Goal: Task Accomplishment & Management: Manage account settings

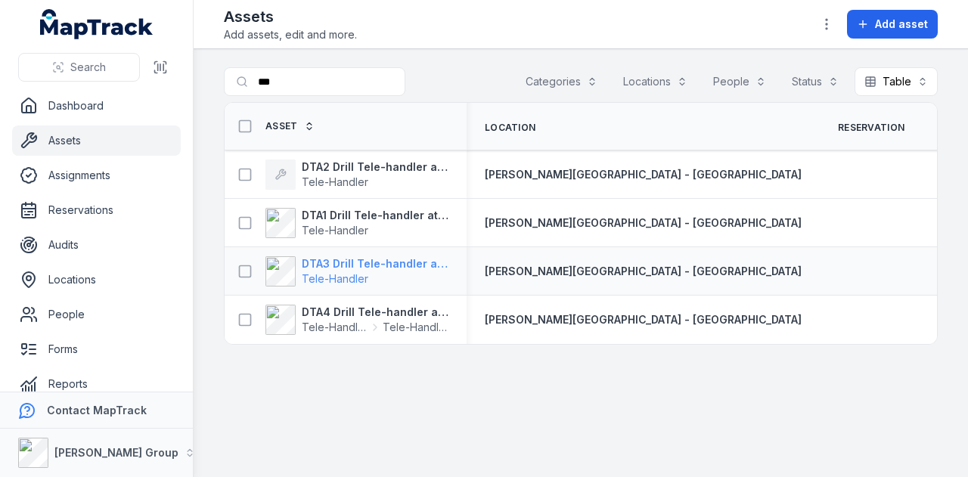
click at [376, 259] on strong "DTA3 Drill Tele-handler attachment" at bounding box center [375, 263] width 147 height 15
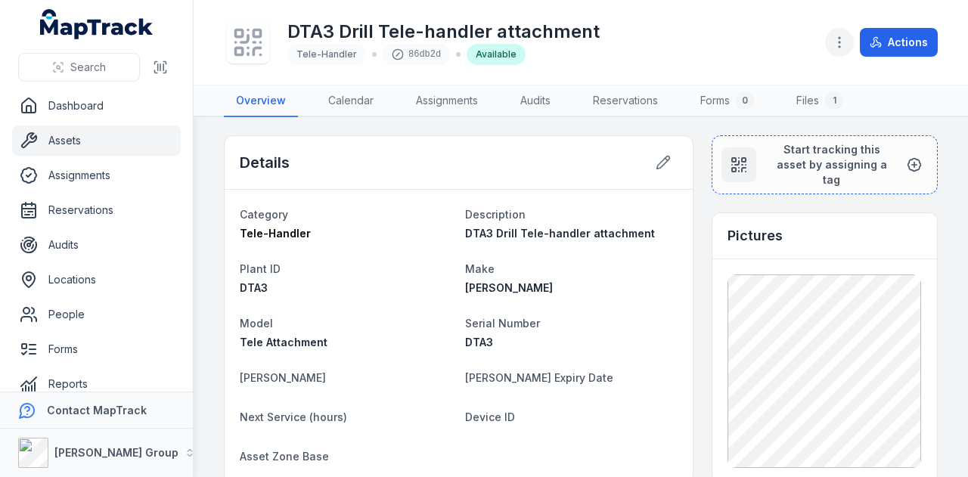
click at [833, 48] on icon "button" at bounding box center [839, 42] width 15 height 15
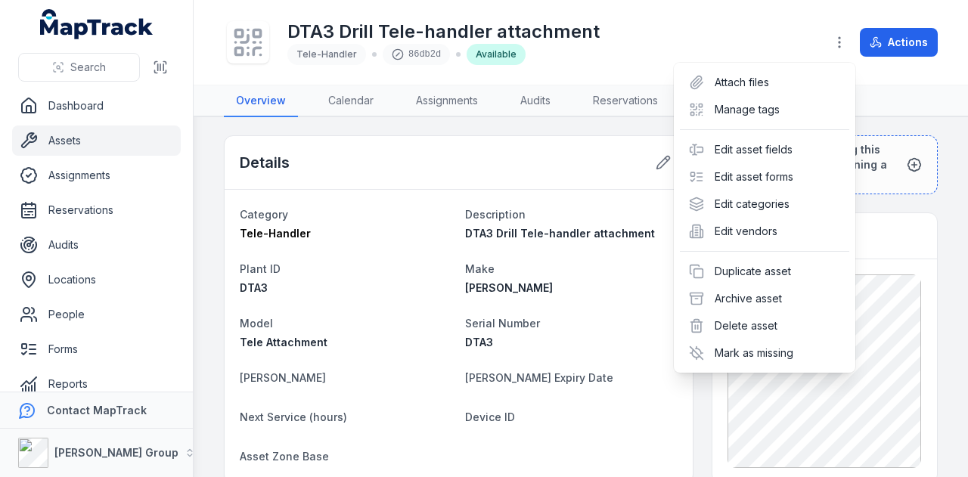
click at [768, 29] on div "DTA3 Drill Tele-handler attachment Tele-Handler 86db2d Available Actions" at bounding box center [581, 42] width 714 height 73
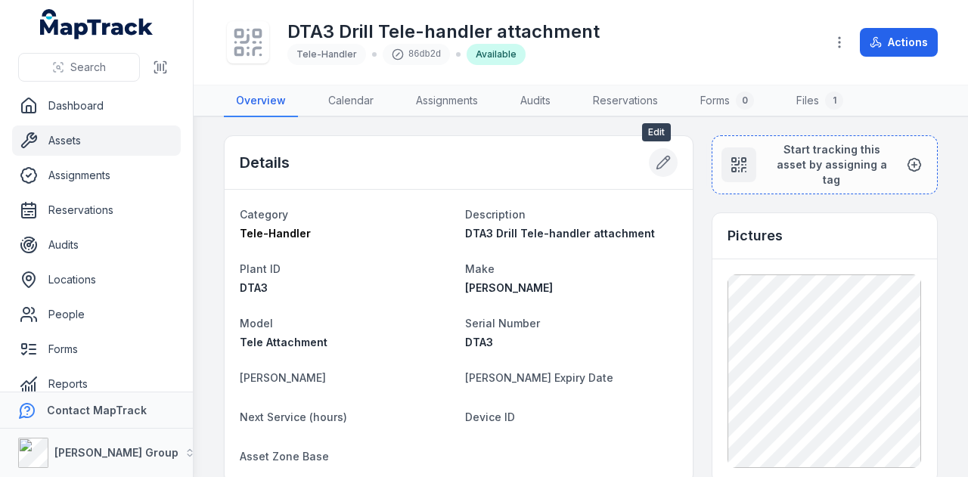
click at [657, 163] on icon at bounding box center [663, 162] width 13 height 13
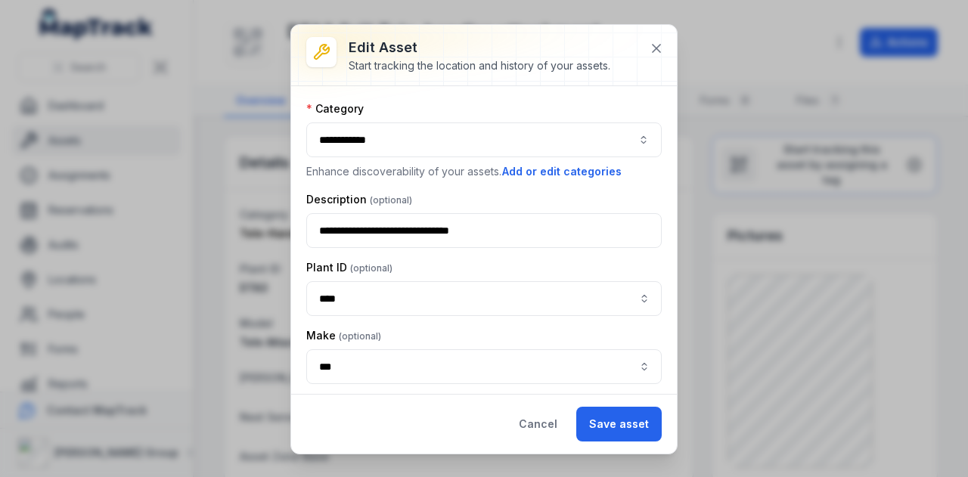
click at [433, 149] on button "**********" at bounding box center [483, 139] width 355 height 35
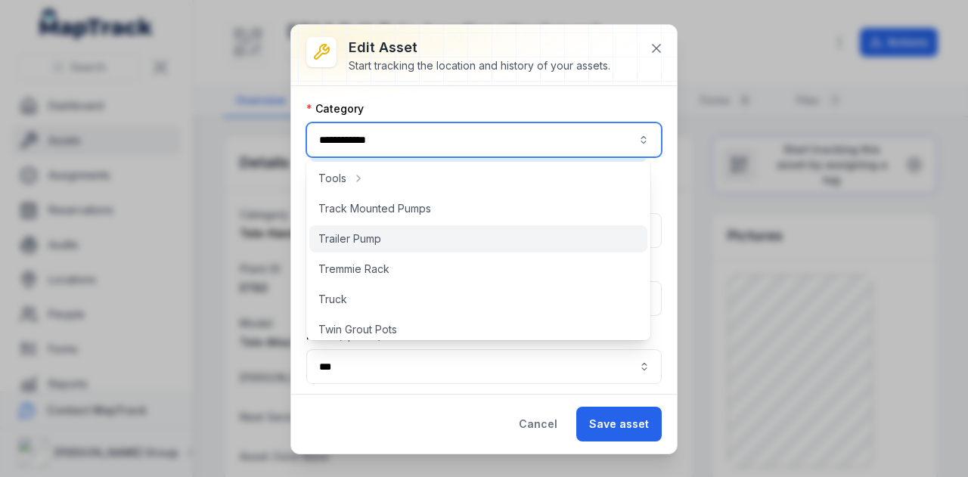
scroll to position [832, 0]
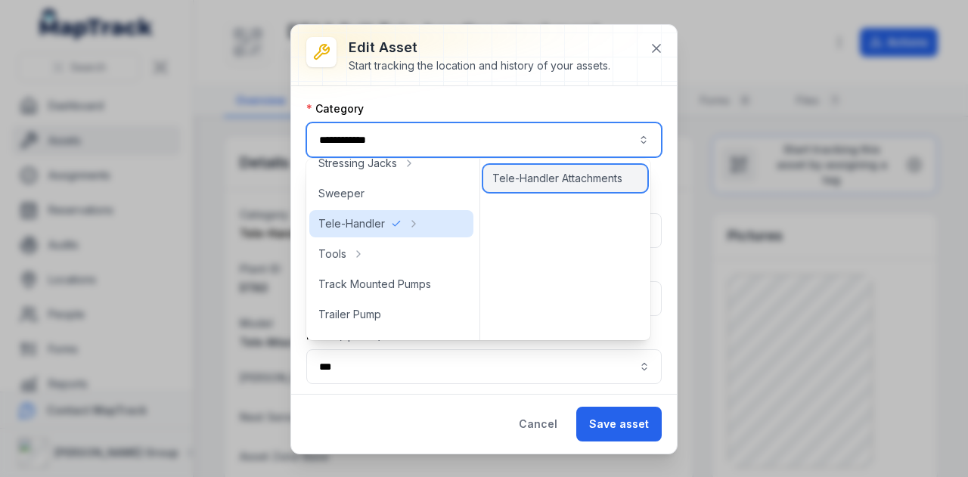
click at [550, 178] on span "Tele-Handler Attachments" at bounding box center [557, 178] width 130 height 15
type input "**********"
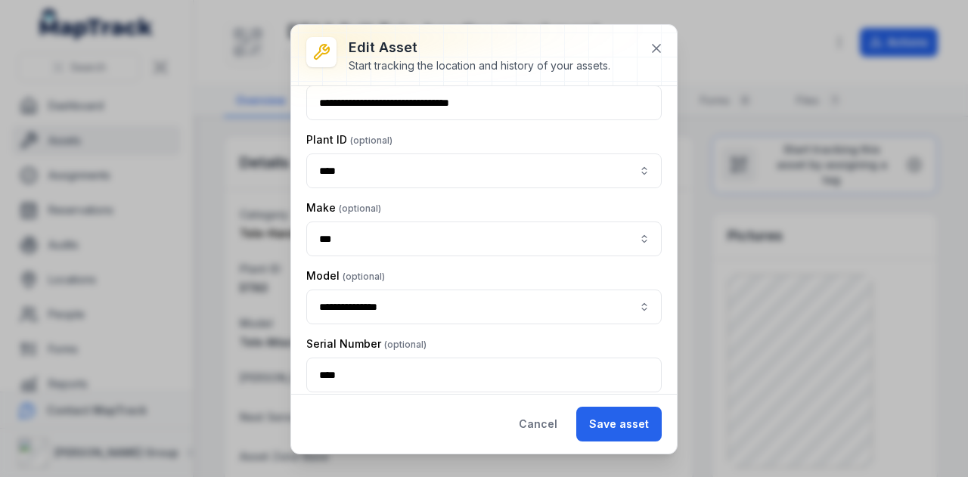
scroll to position [271, 0]
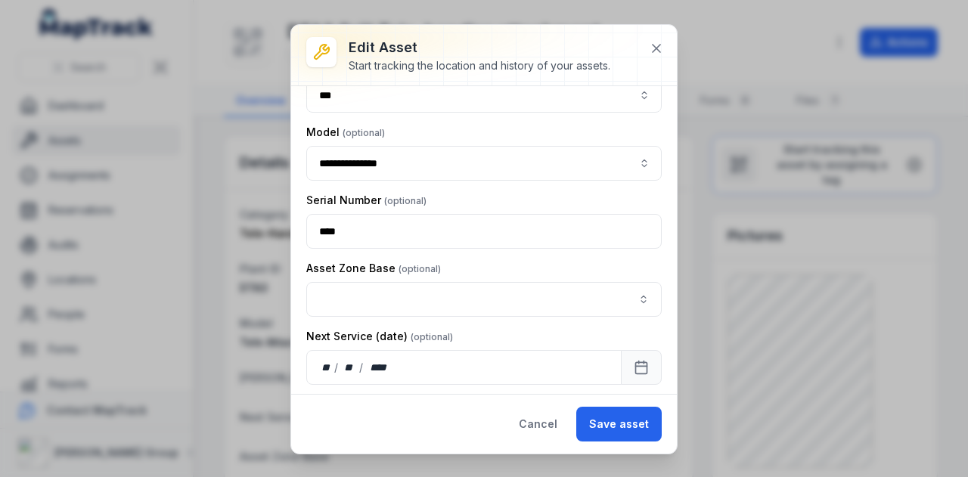
click at [435, 274] on div "Asset Zone Base" at bounding box center [483, 289] width 355 height 56
click at [426, 299] on button "button" at bounding box center [483, 299] width 355 height 35
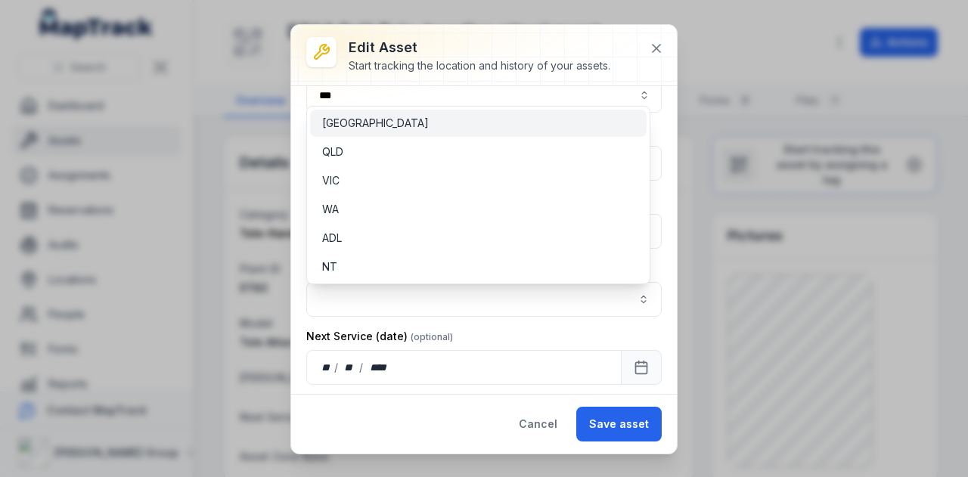
click at [401, 117] on div "[GEOGRAPHIC_DATA]" at bounding box center [478, 123] width 312 height 15
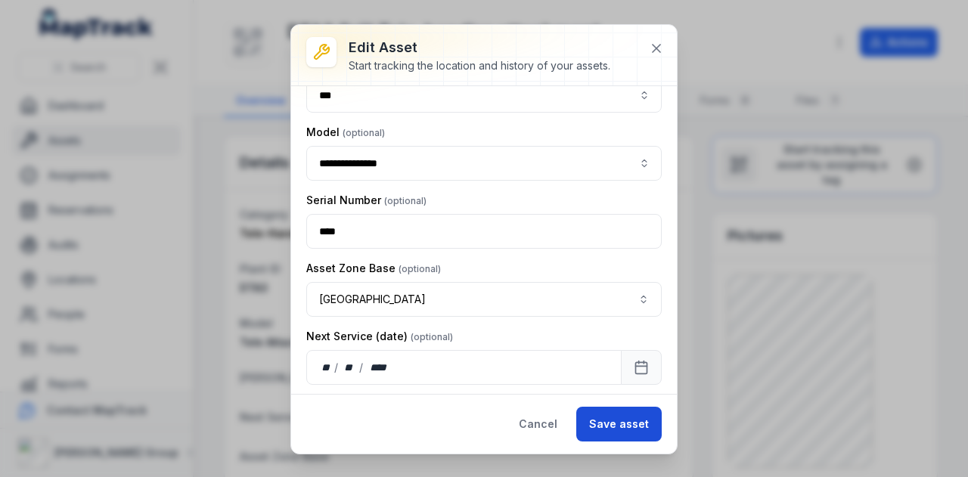
click at [615, 420] on button "Save asset" at bounding box center [618, 424] width 85 height 35
